Goal: Obtain resource: Download file/media

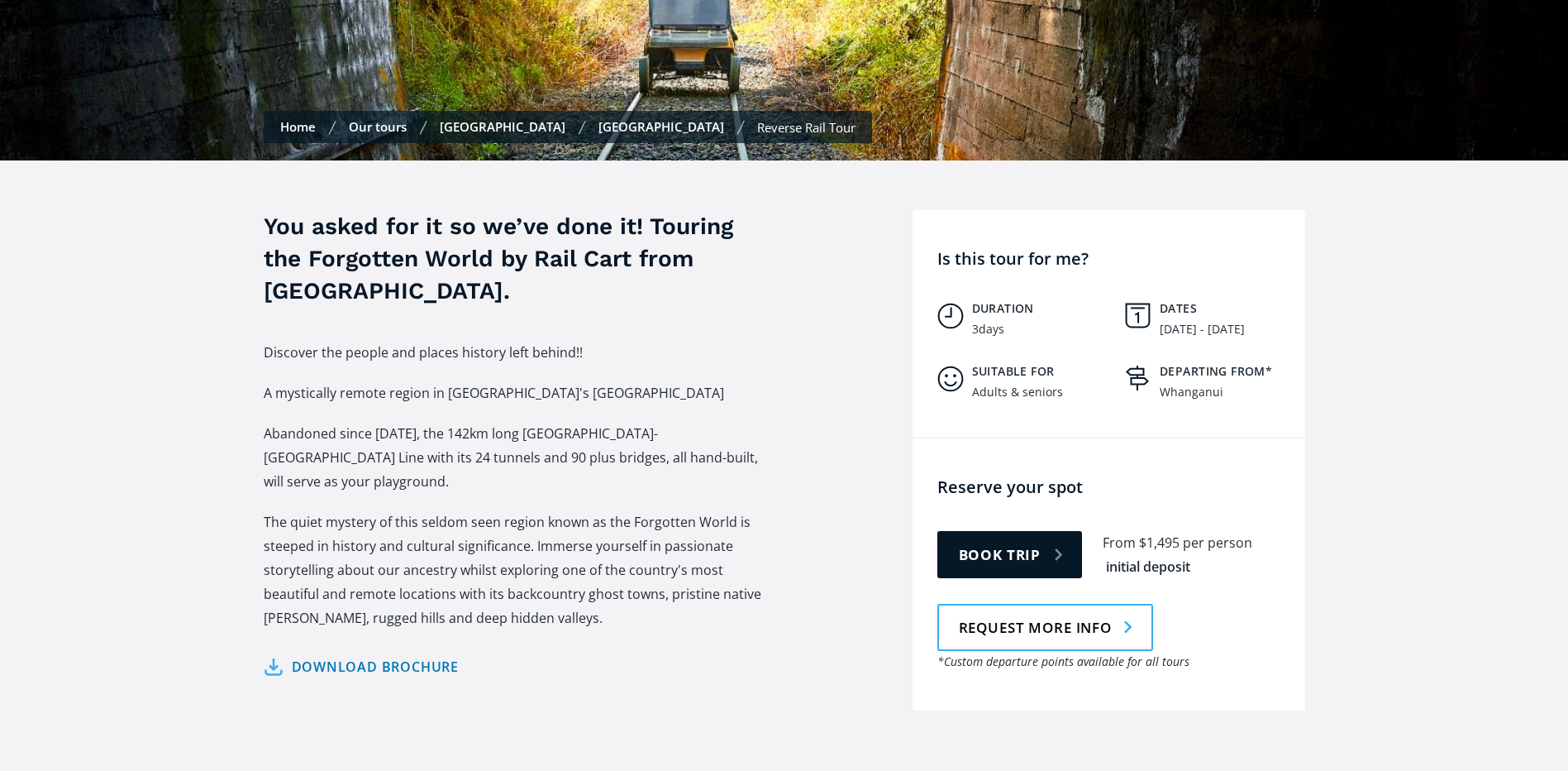
scroll to position [496, 0]
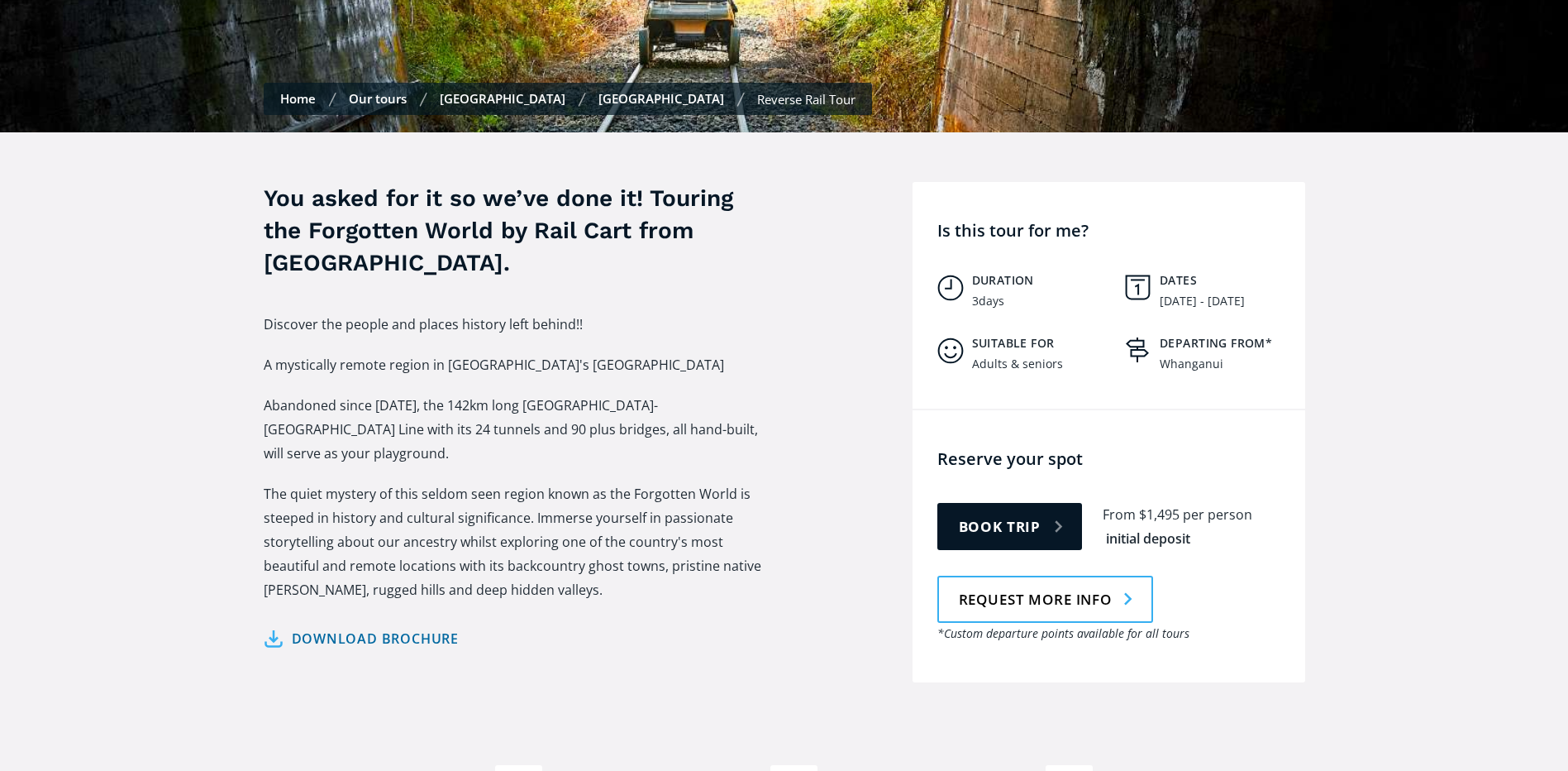
click at [282, 627] on link "Download brochure" at bounding box center [361, 639] width 196 height 24
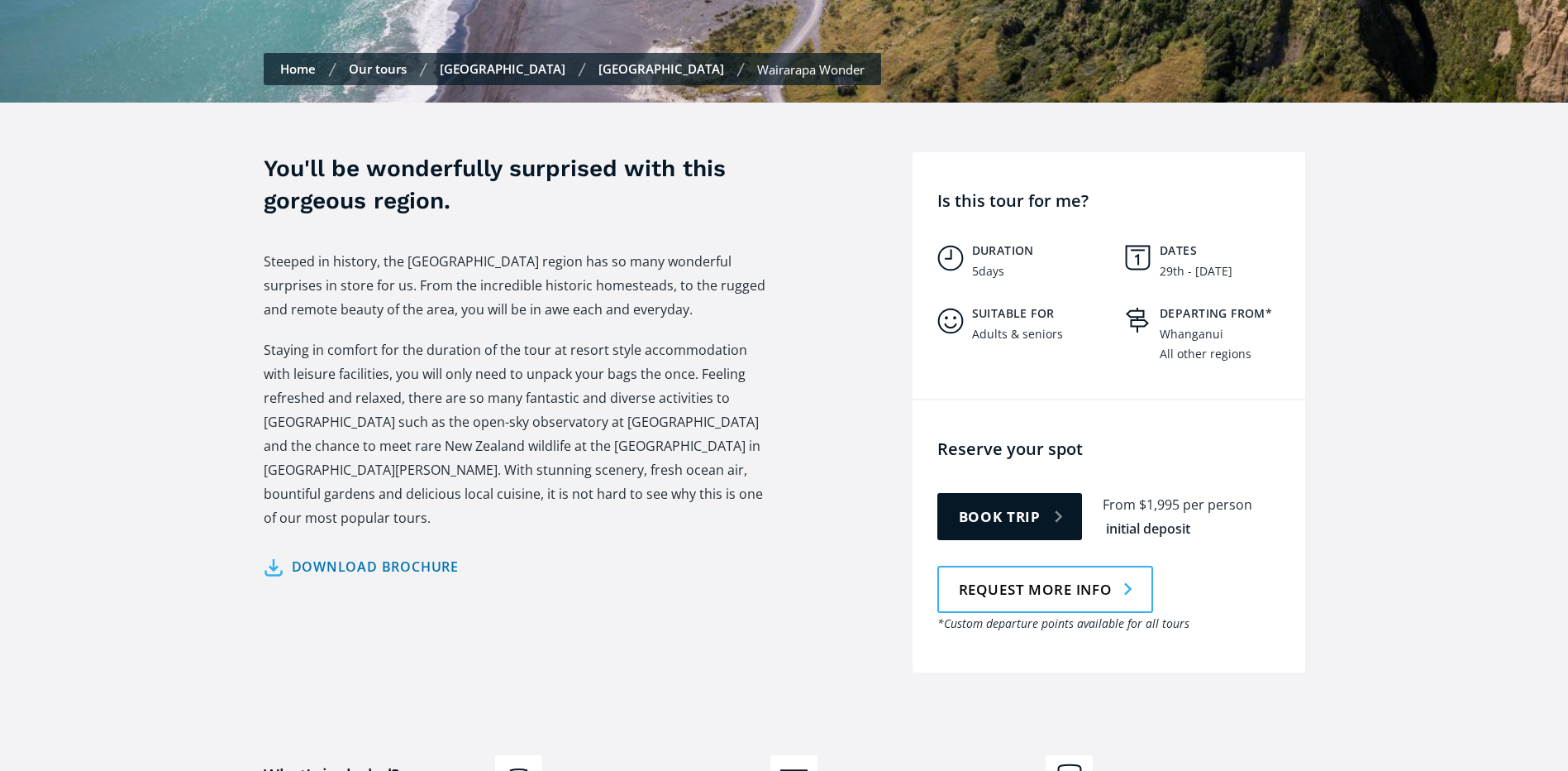
scroll to position [579, 0]
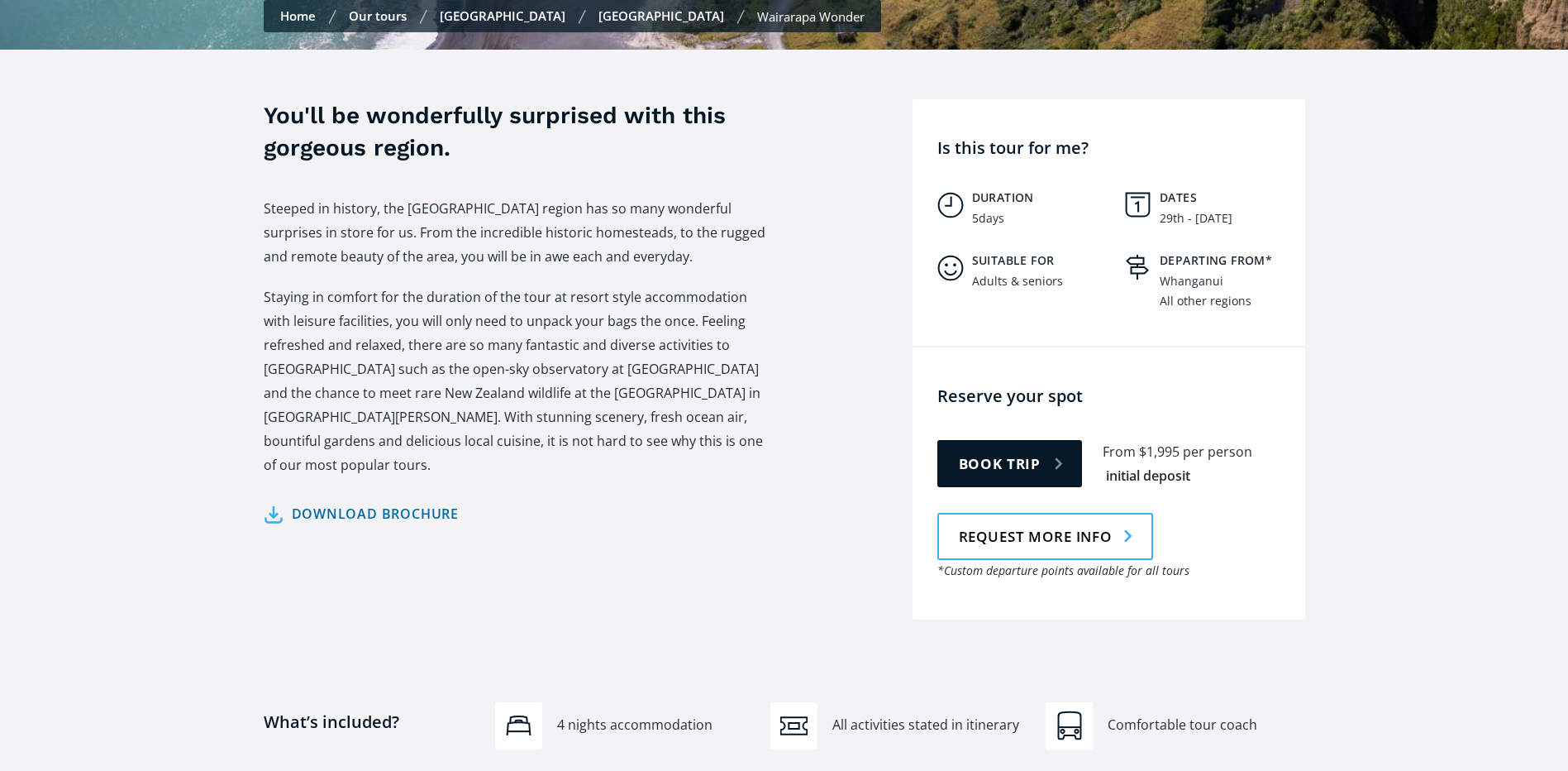
click at [283, 502] on link "Download brochure" at bounding box center [361, 513] width 196 height 24
